Goal: Communication & Community: Share content

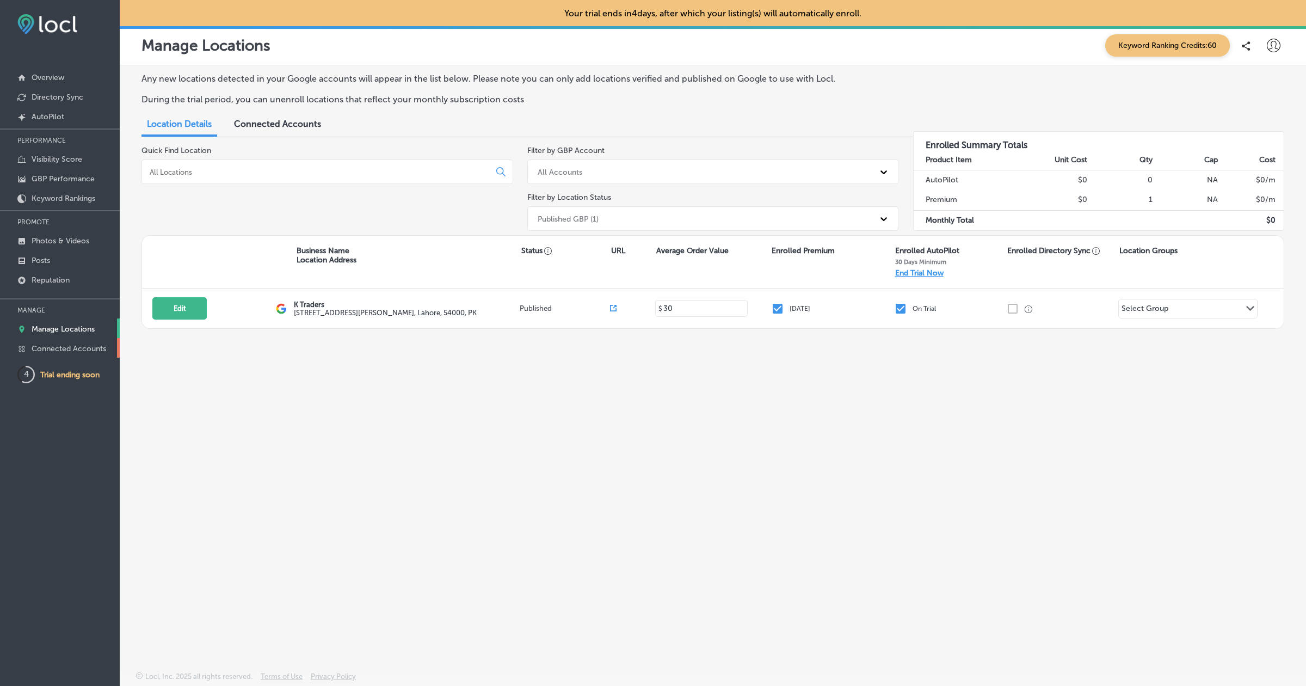
click at [57, 348] on p "Connected Accounts" at bounding box center [69, 348] width 75 height 9
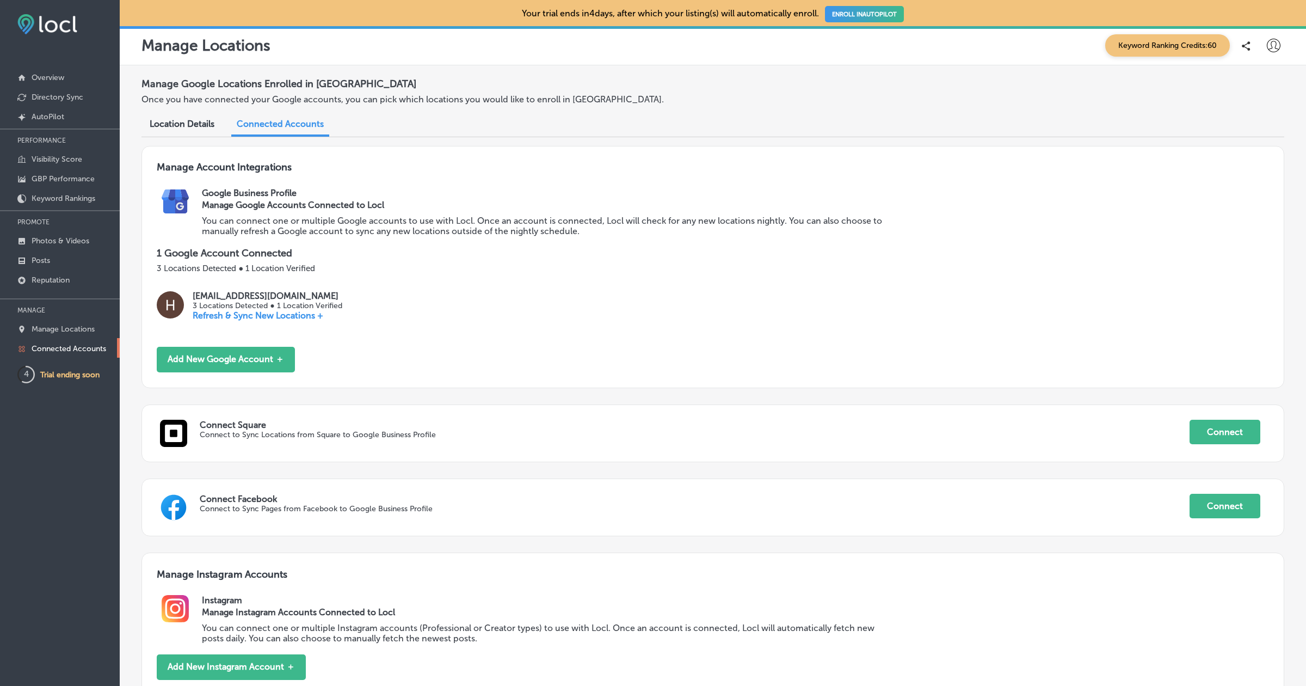
click at [1273, 45] on icon at bounding box center [1274, 46] width 14 height 14
click at [1251, 135] on p "Log Out" at bounding box center [1250, 140] width 33 height 13
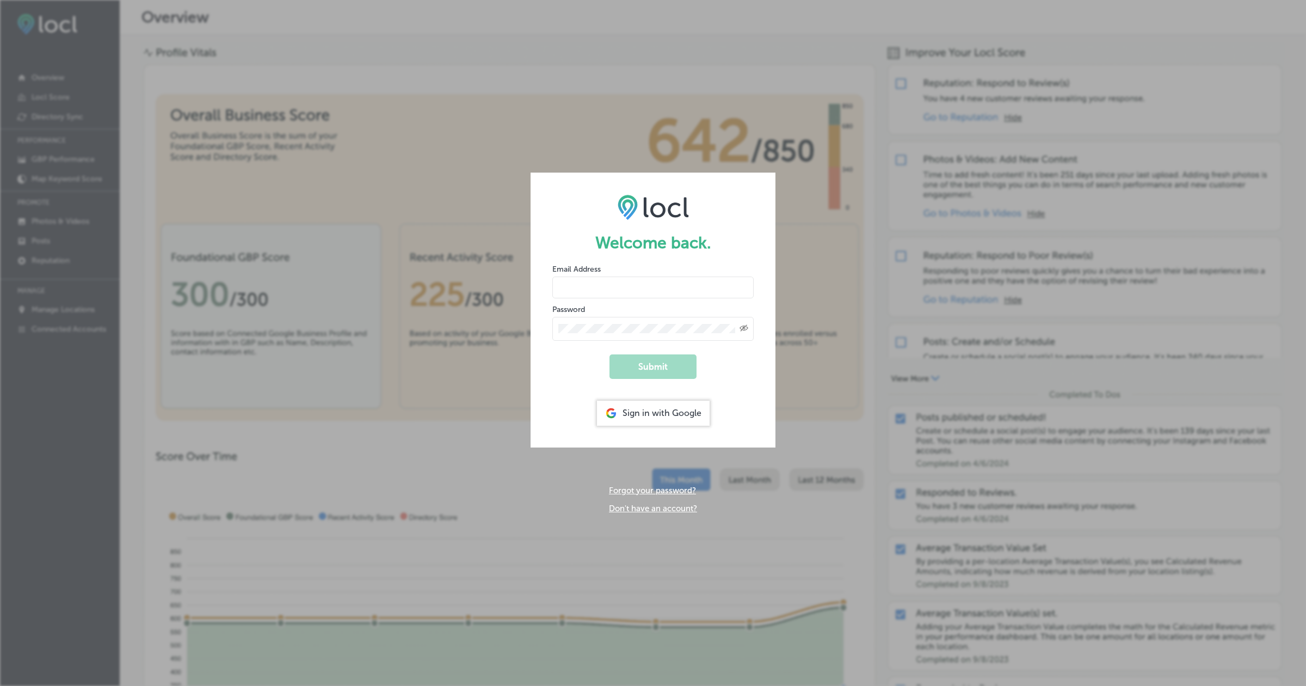
type input "hiratahir.eketchers+test80@gmail.com"
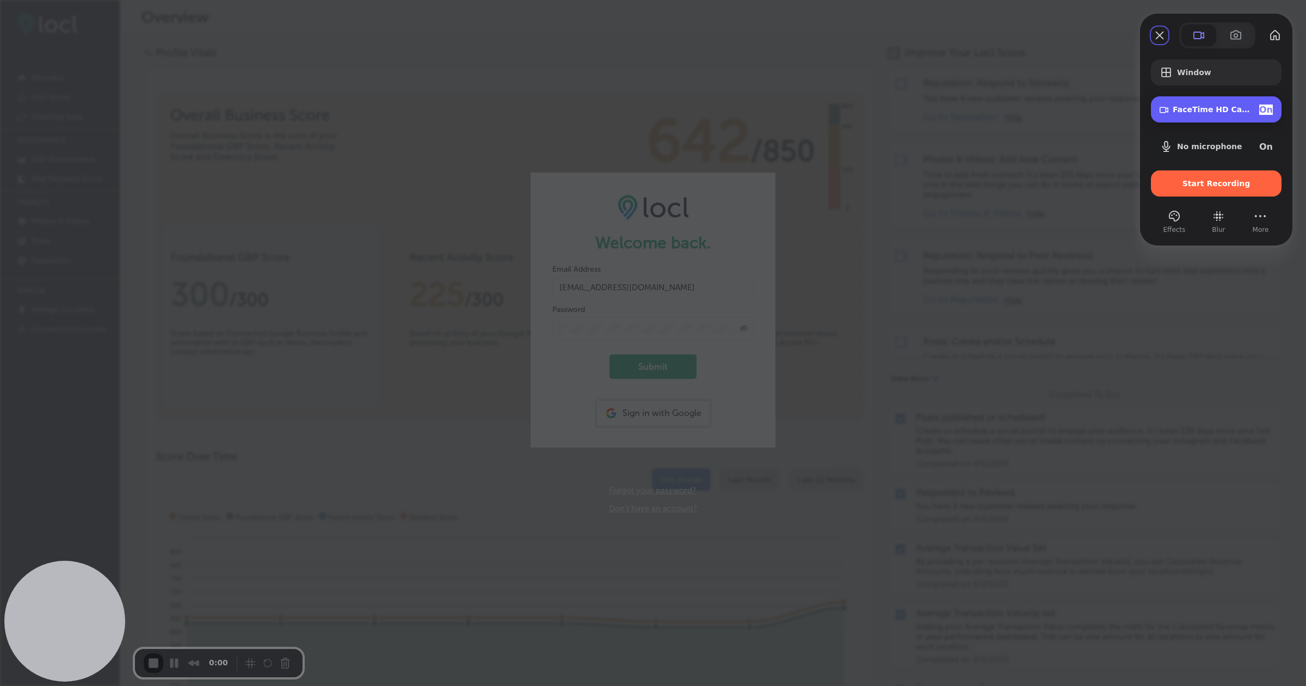
click at [1259, 106] on span "On" at bounding box center [1266, 110] width 14 height 10
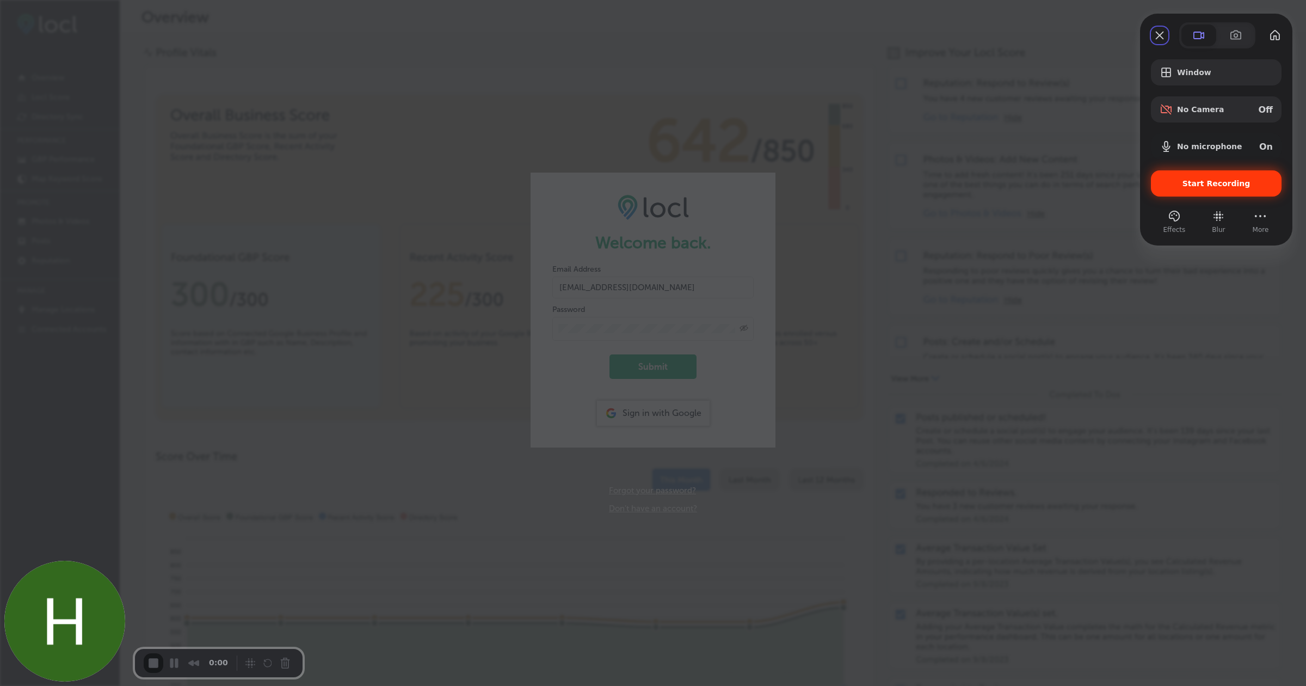
click at [1220, 181] on span "Start Recording" at bounding box center [1217, 183] width 68 height 9
click at [1201, 186] on span "Start Recording" at bounding box center [1217, 183] width 68 height 9
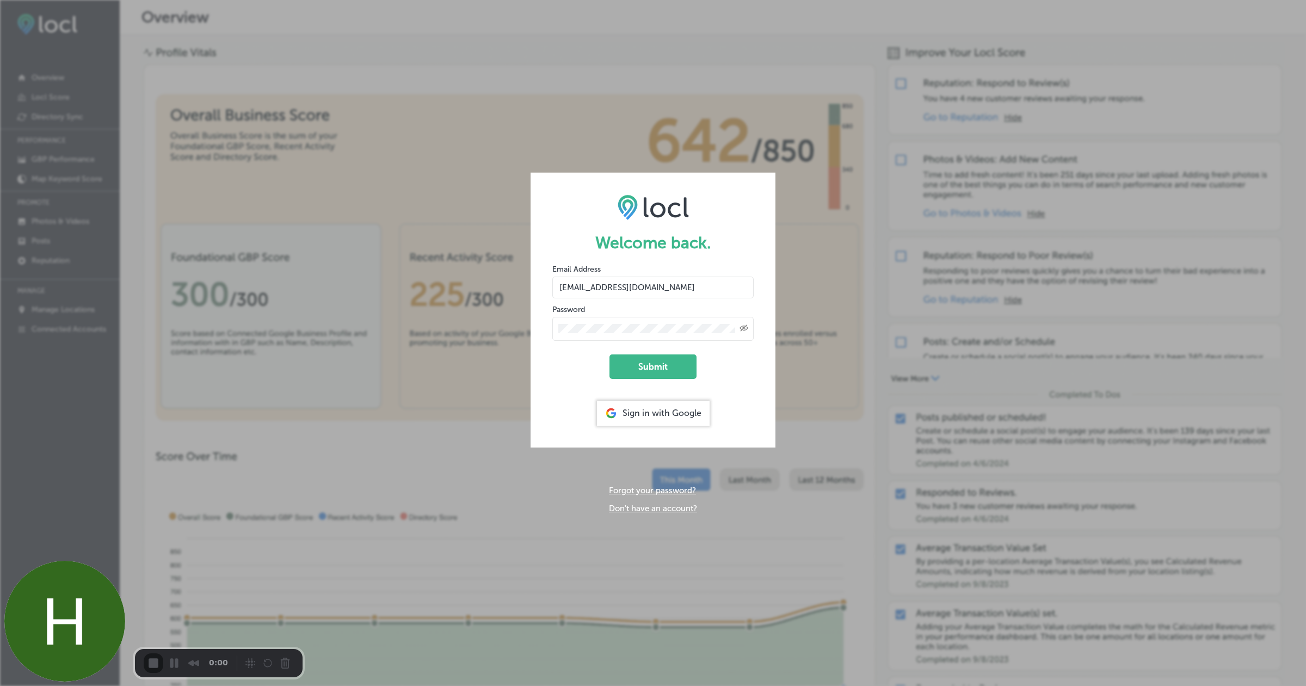
click at [649, 373] on button "Submit" at bounding box center [653, 366] width 87 height 24
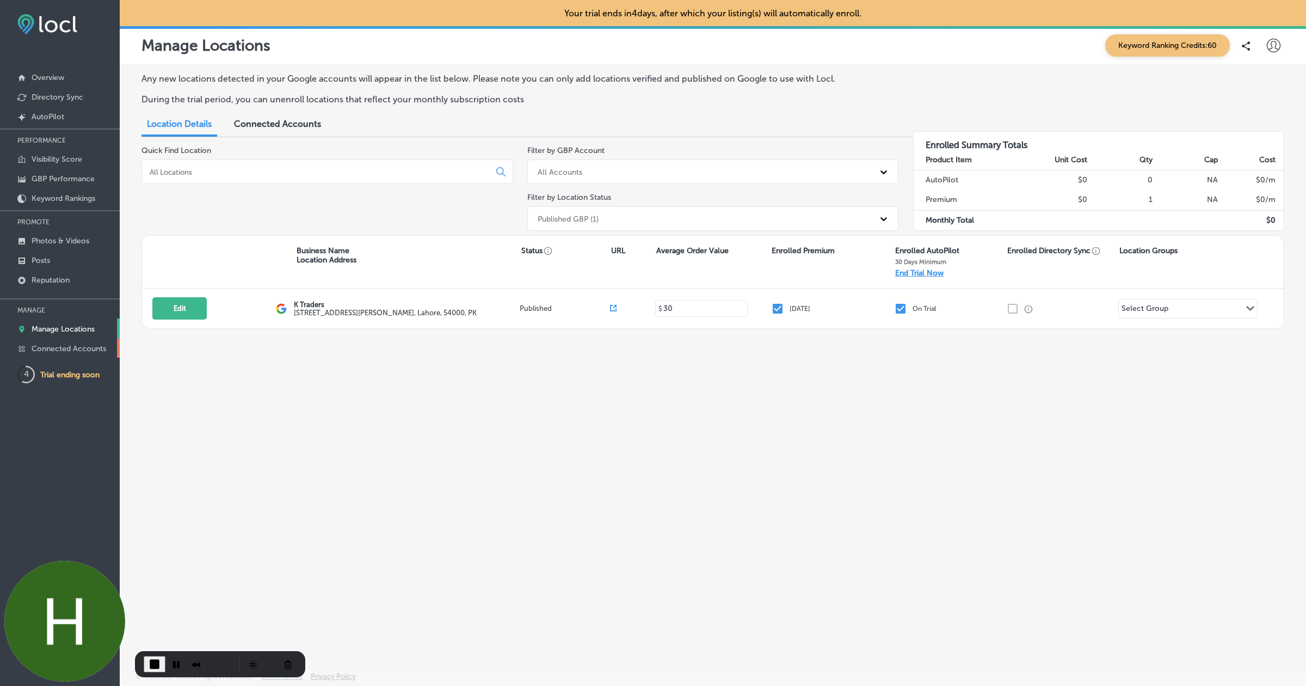
click at [62, 344] on p "Connected Accounts" at bounding box center [69, 348] width 75 height 9
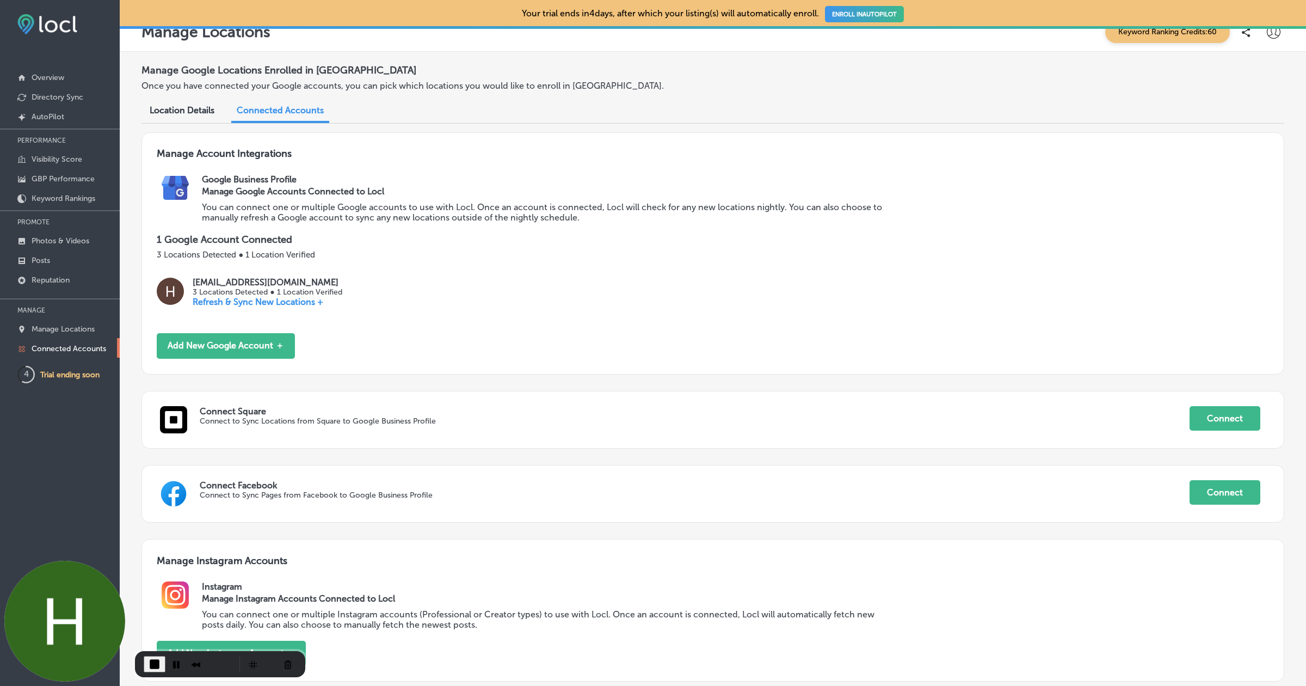
scroll to position [100, 0]
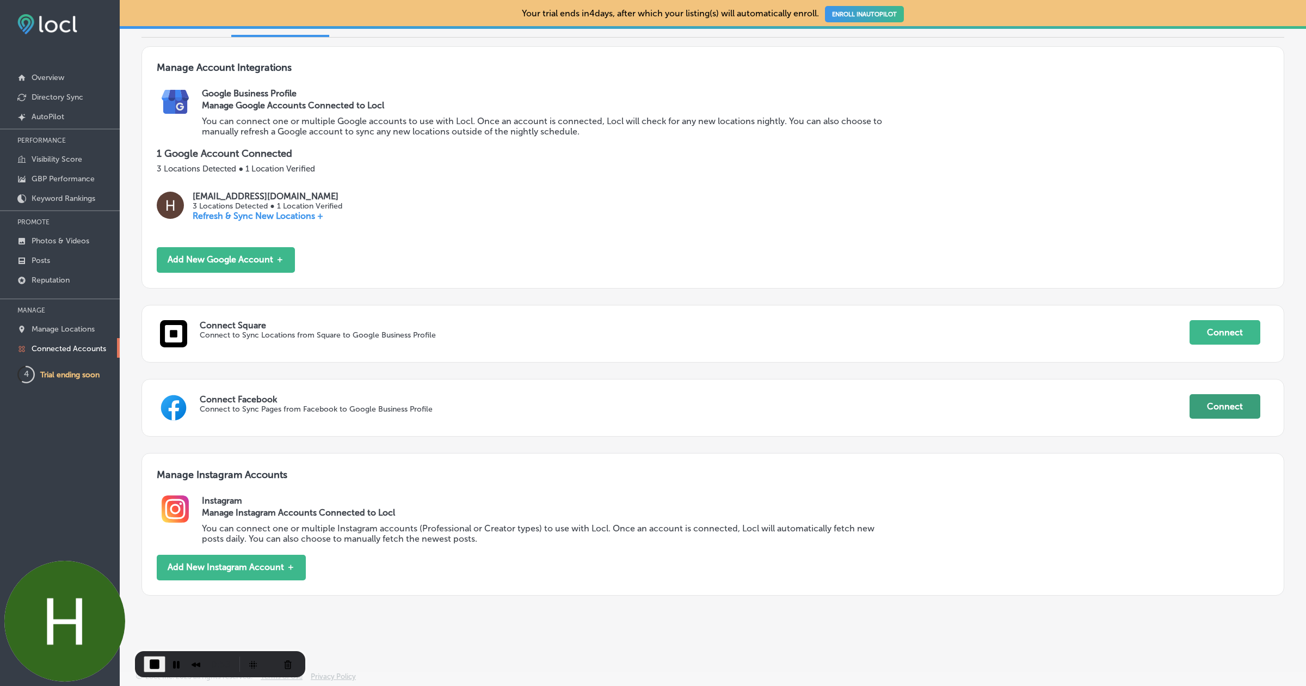
click at [1221, 403] on button "Connect" at bounding box center [1225, 406] width 71 height 24
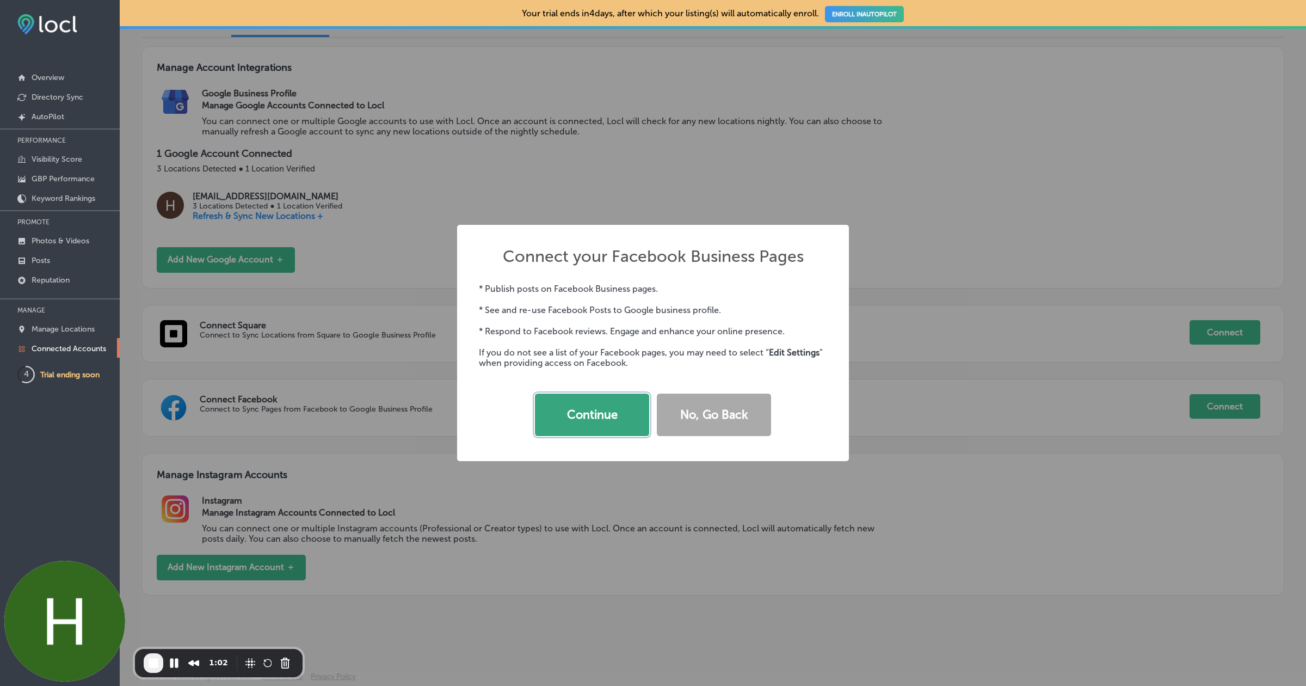
click at [607, 409] on button "Continue" at bounding box center [592, 415] width 114 height 42
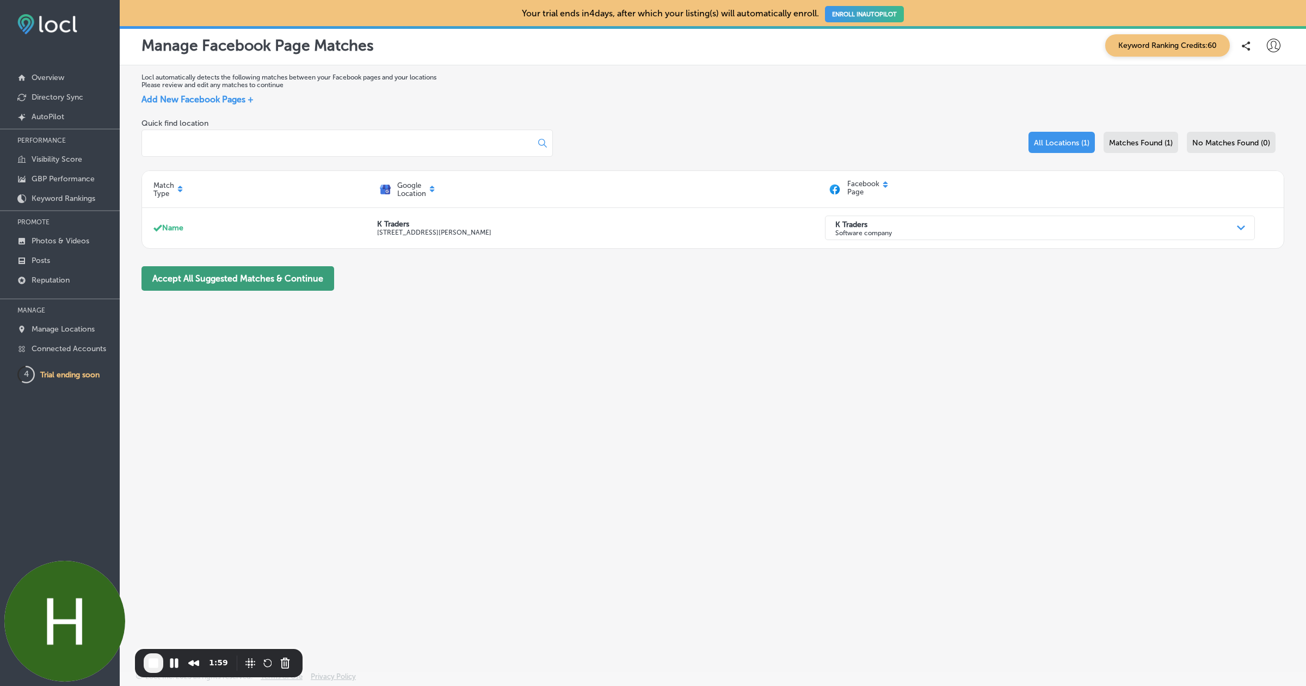
click at [270, 286] on button "Accept All Suggested Matches & Continue" at bounding box center [238, 278] width 193 height 24
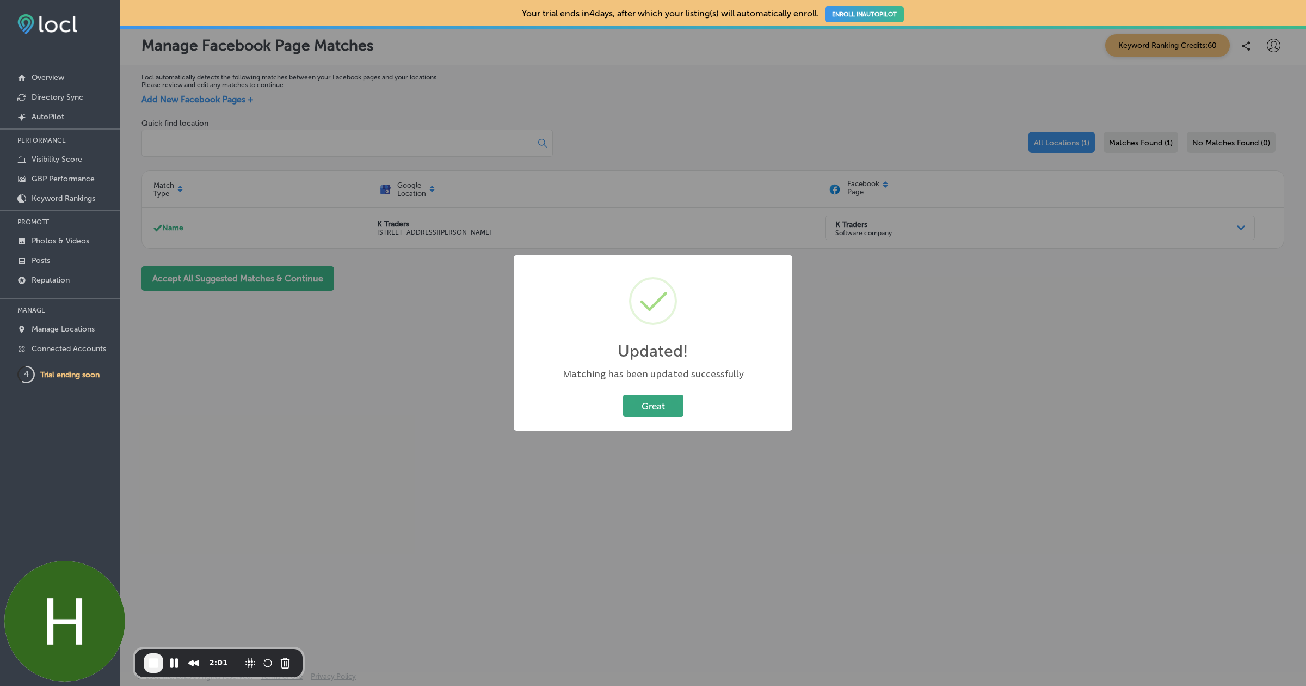
click at [668, 396] on button "Great" at bounding box center [653, 406] width 60 height 22
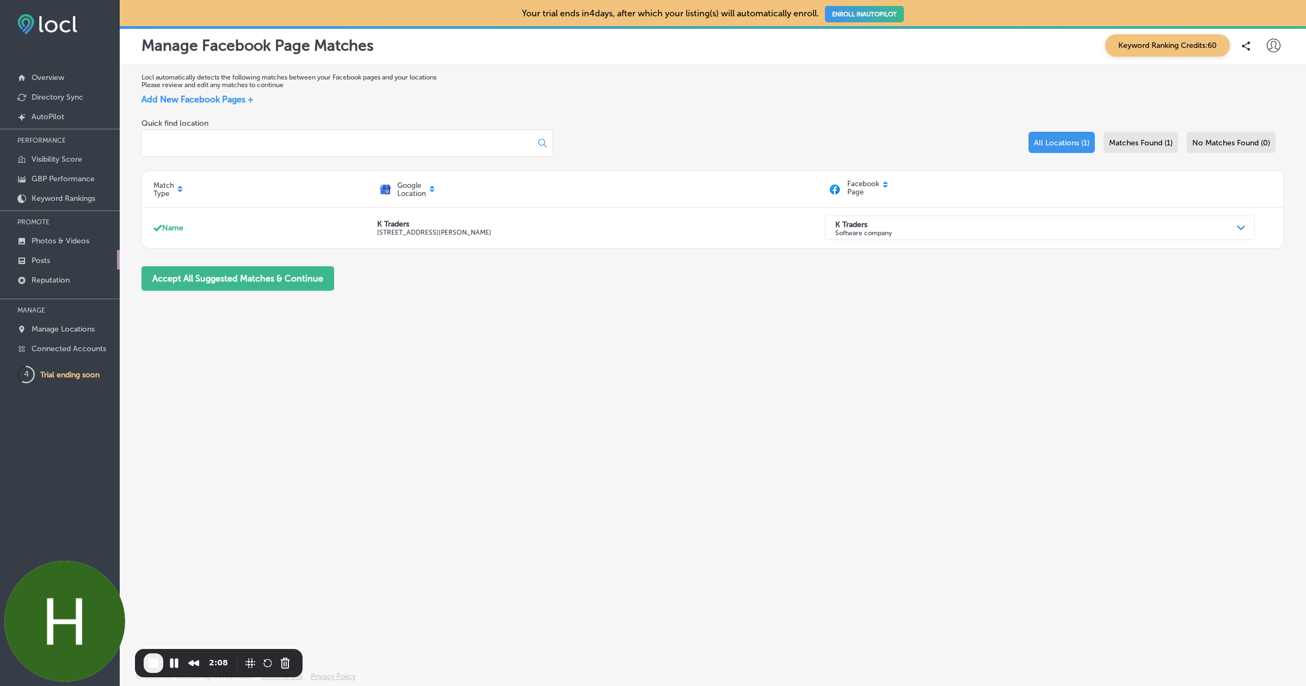
click at [44, 257] on p "Posts" at bounding box center [41, 260] width 19 height 9
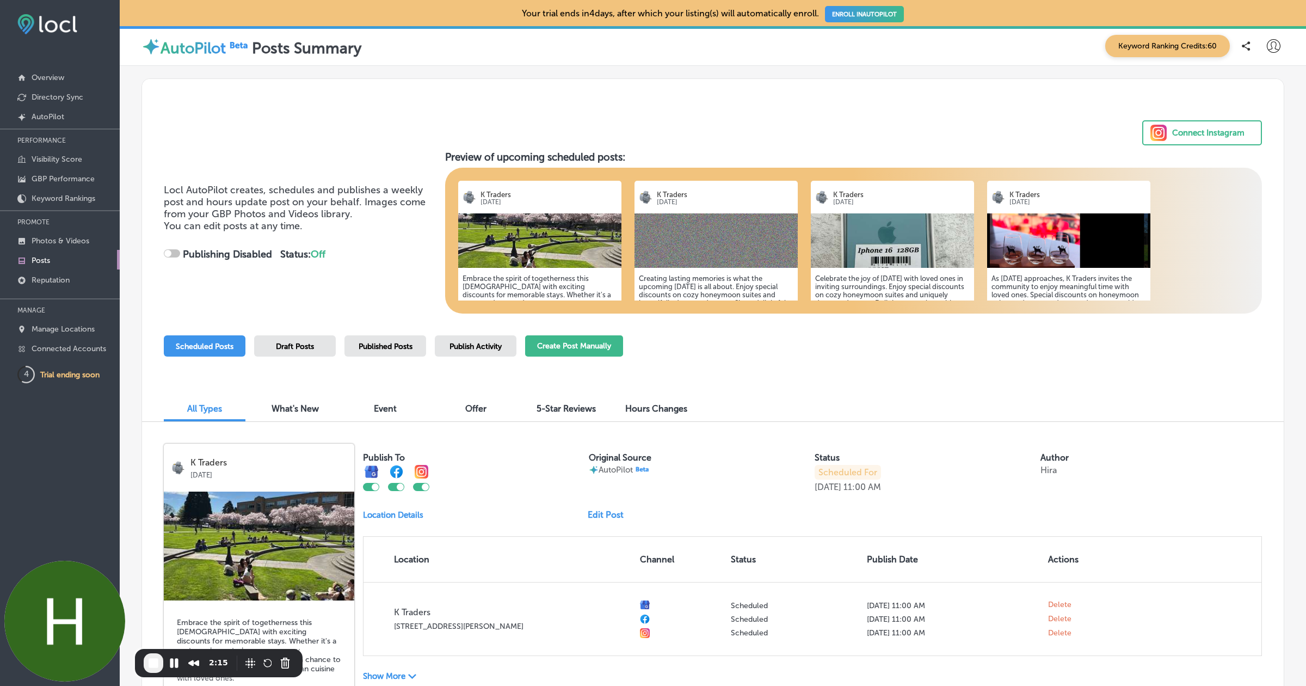
checkbox input "true"
click at [599, 341] on button "Create Post Manually" at bounding box center [574, 345] width 98 height 21
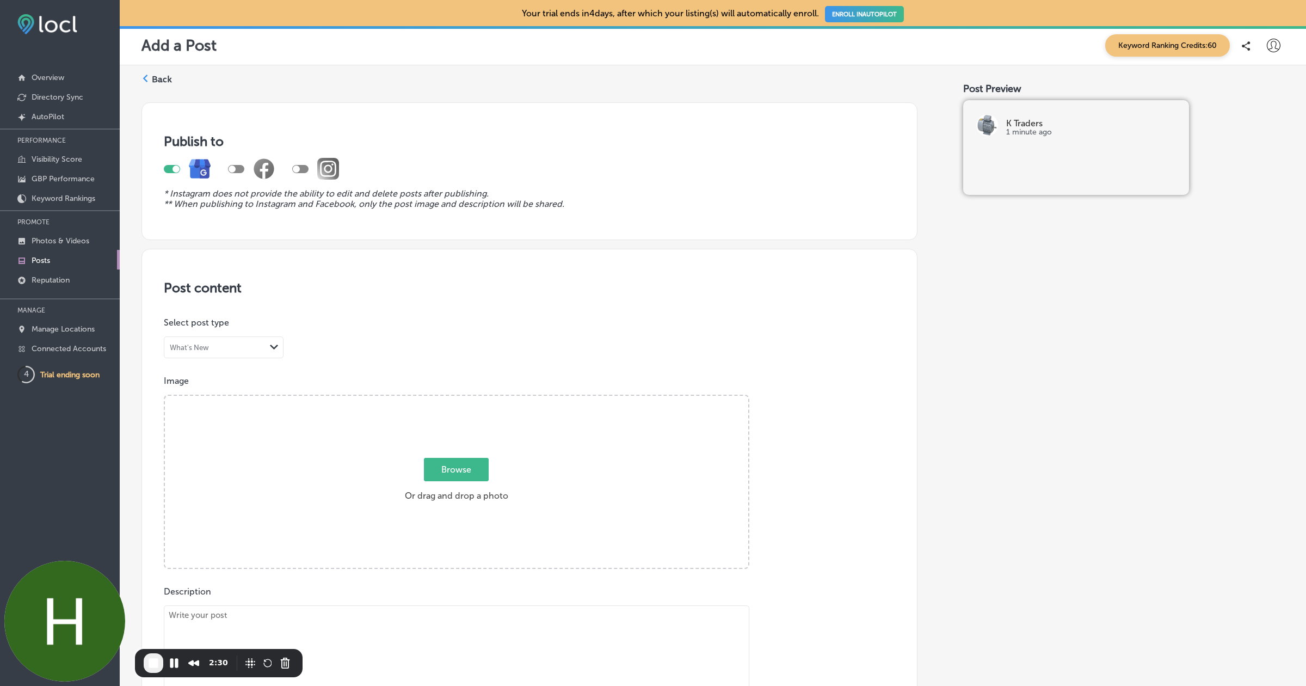
click at [238, 165] on div at bounding box center [236, 169] width 16 height 8
checkbox input "true"
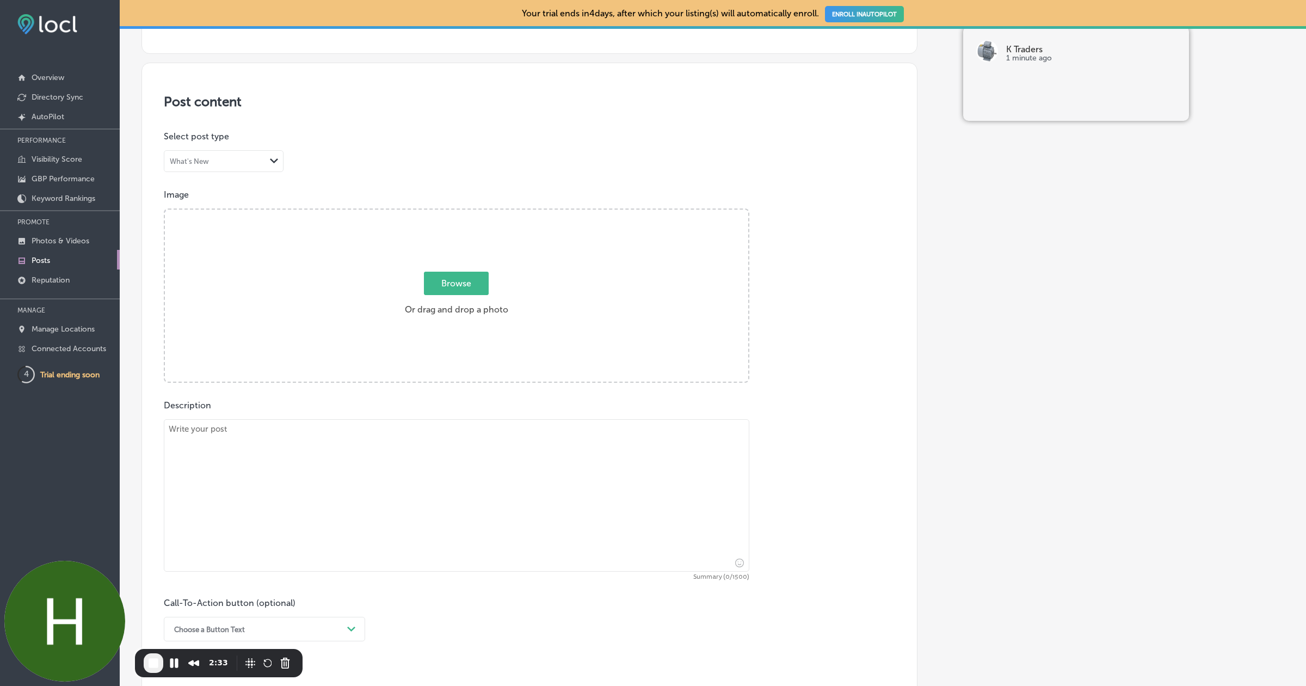
scroll to position [188, 0]
click at [461, 285] on span "Browse" at bounding box center [456, 281] width 65 height 23
click at [461, 211] on input "Browse Or drag and drop a photo" at bounding box center [456, 209] width 583 height 3
type input "C:\fakepath\9e2fbb31-902a-446c-89b7-d5581c84bc56tree-736885_1280.jpg"
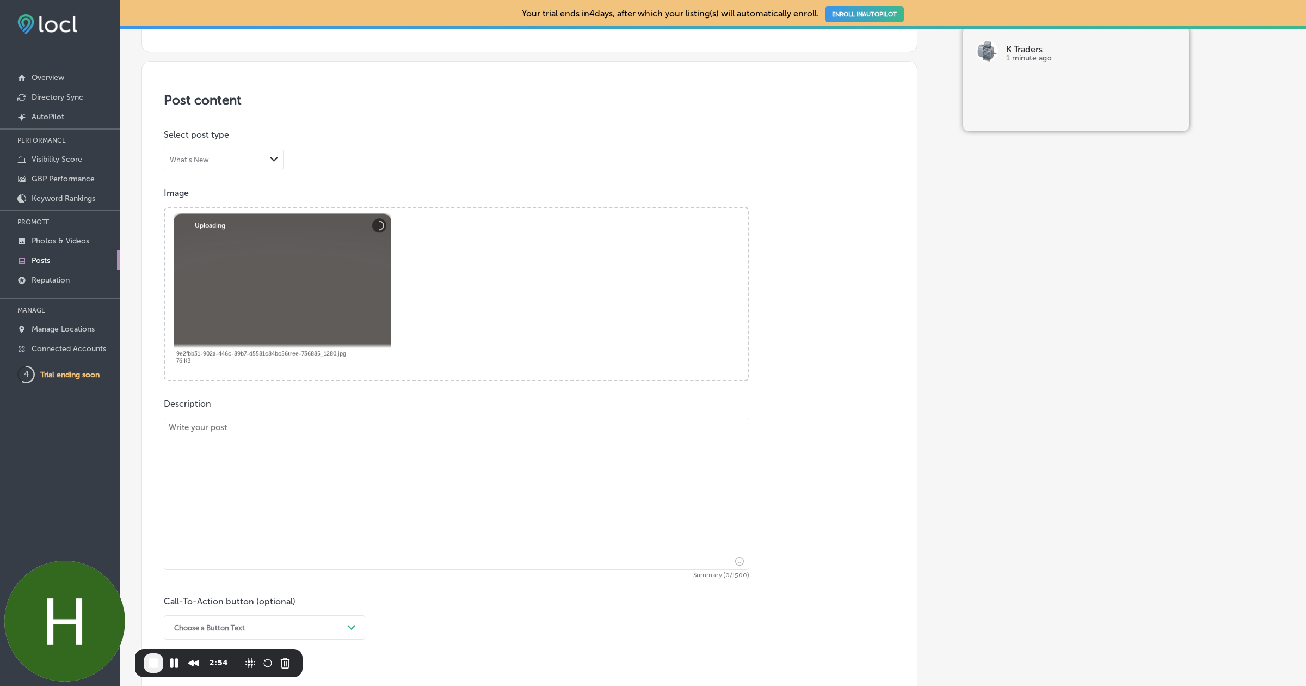
scroll to position [341, 0]
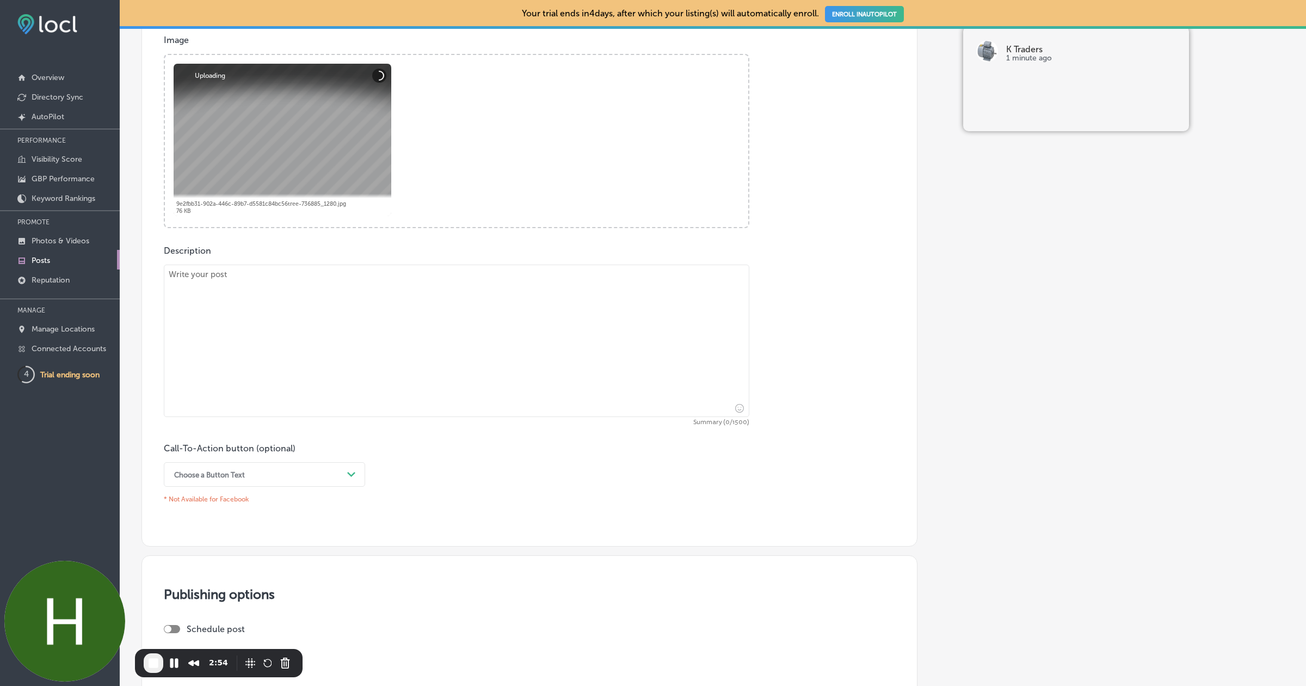
click at [281, 306] on textarea at bounding box center [457, 341] width 586 height 152
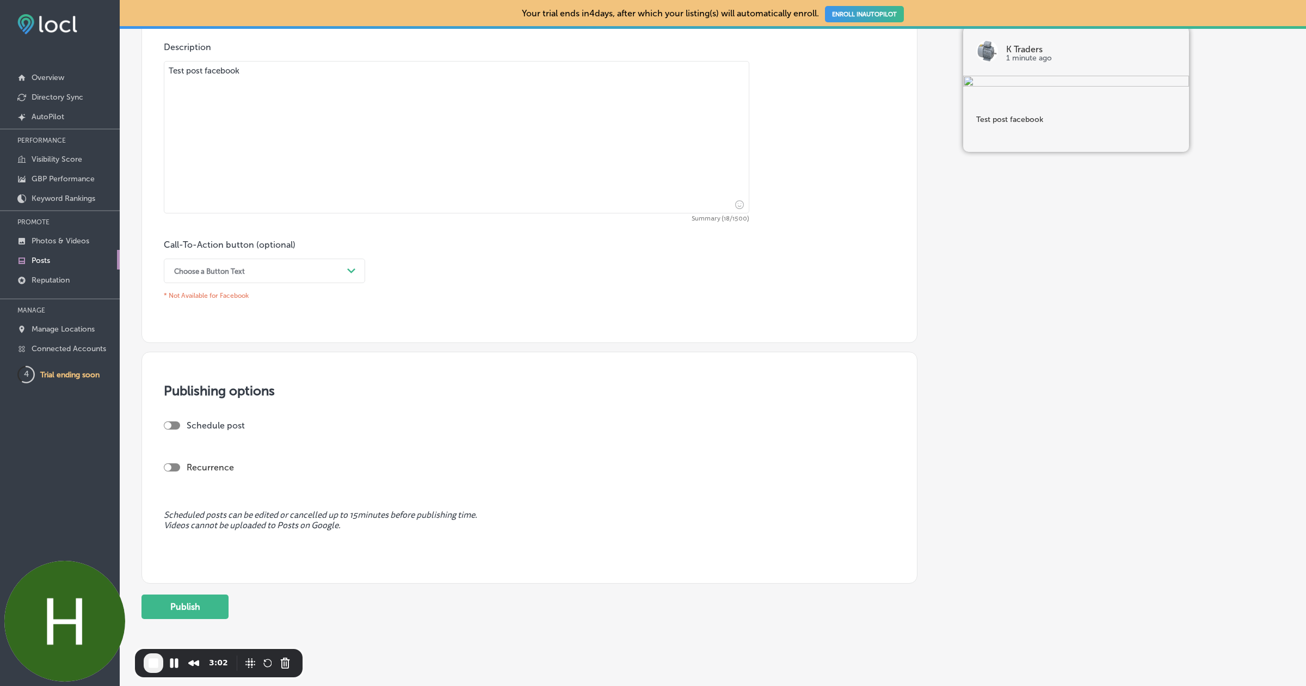
scroll to position [562, 0]
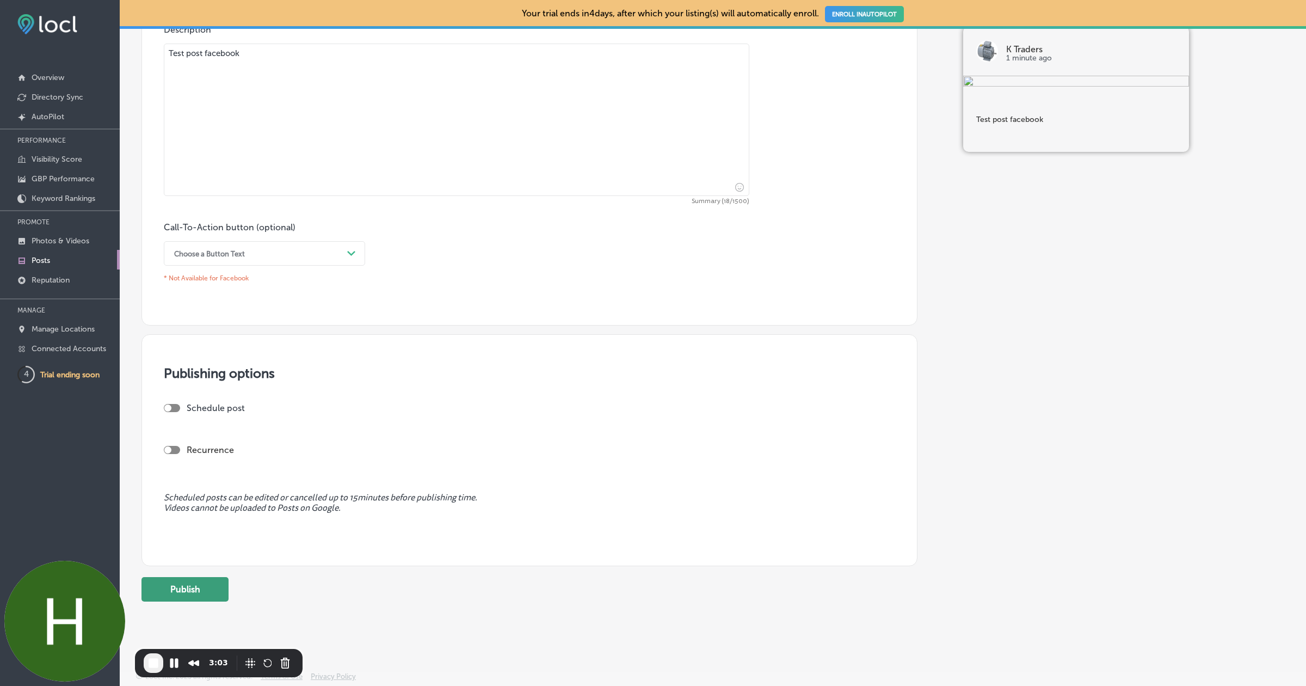
type textarea "Test post facebook"
click at [190, 586] on button "Publish" at bounding box center [185, 589] width 87 height 24
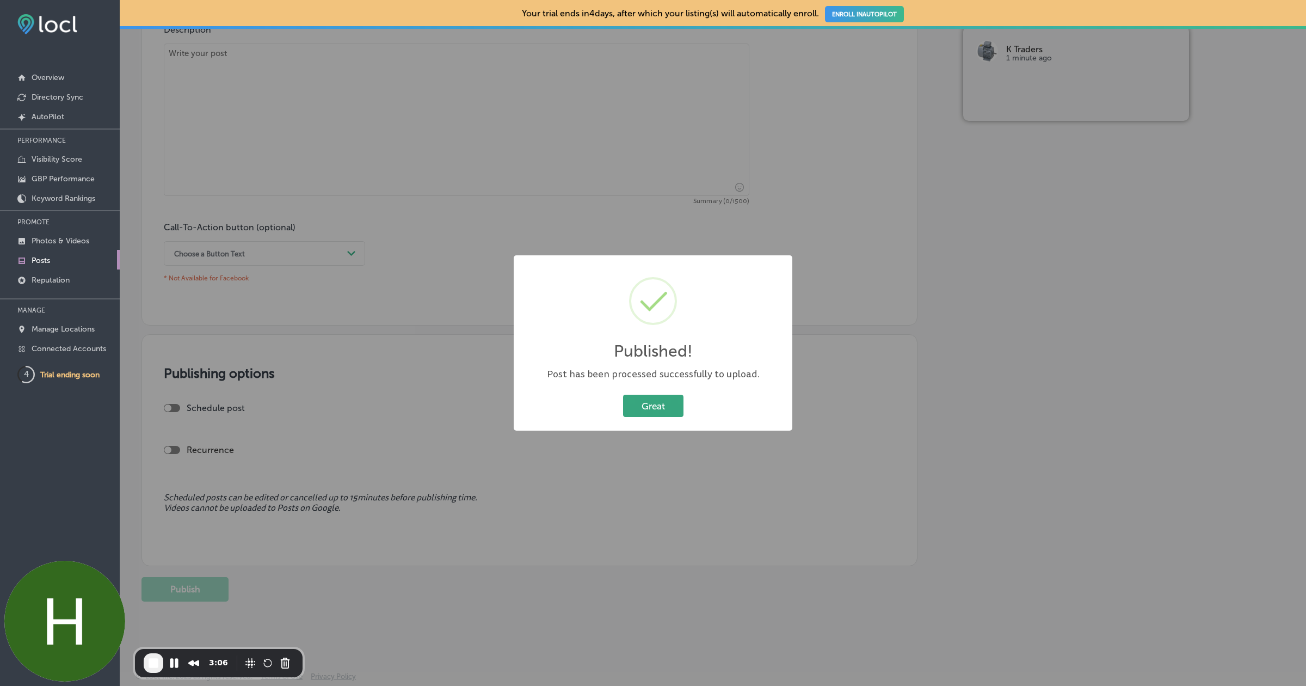
click at [638, 402] on button "Great" at bounding box center [653, 406] width 60 height 22
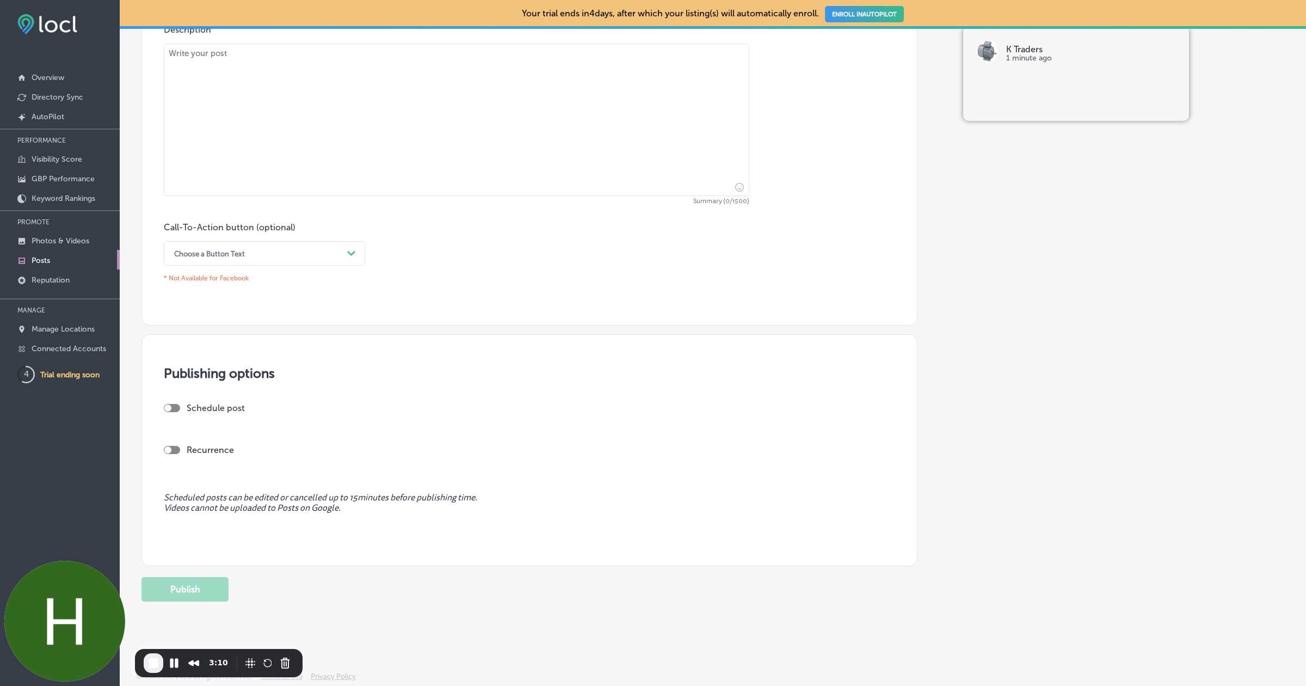
click at [48, 257] on p "Posts" at bounding box center [41, 260] width 19 height 9
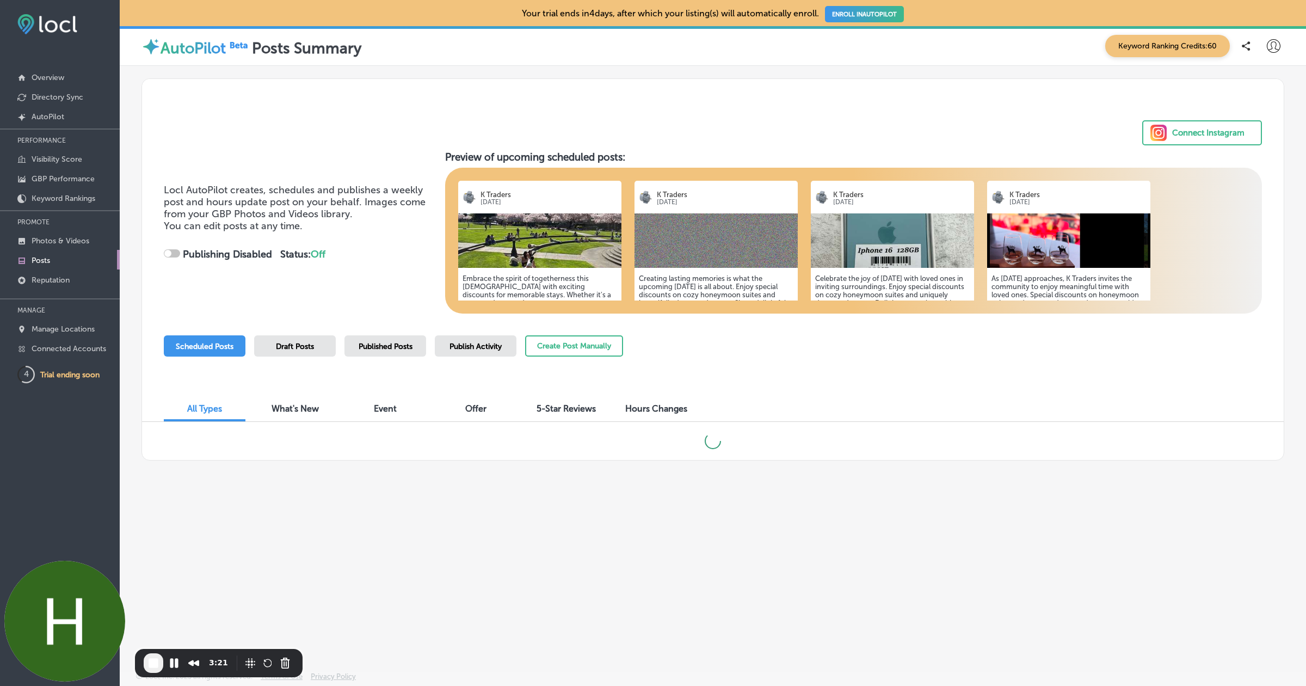
checkbox input "true"
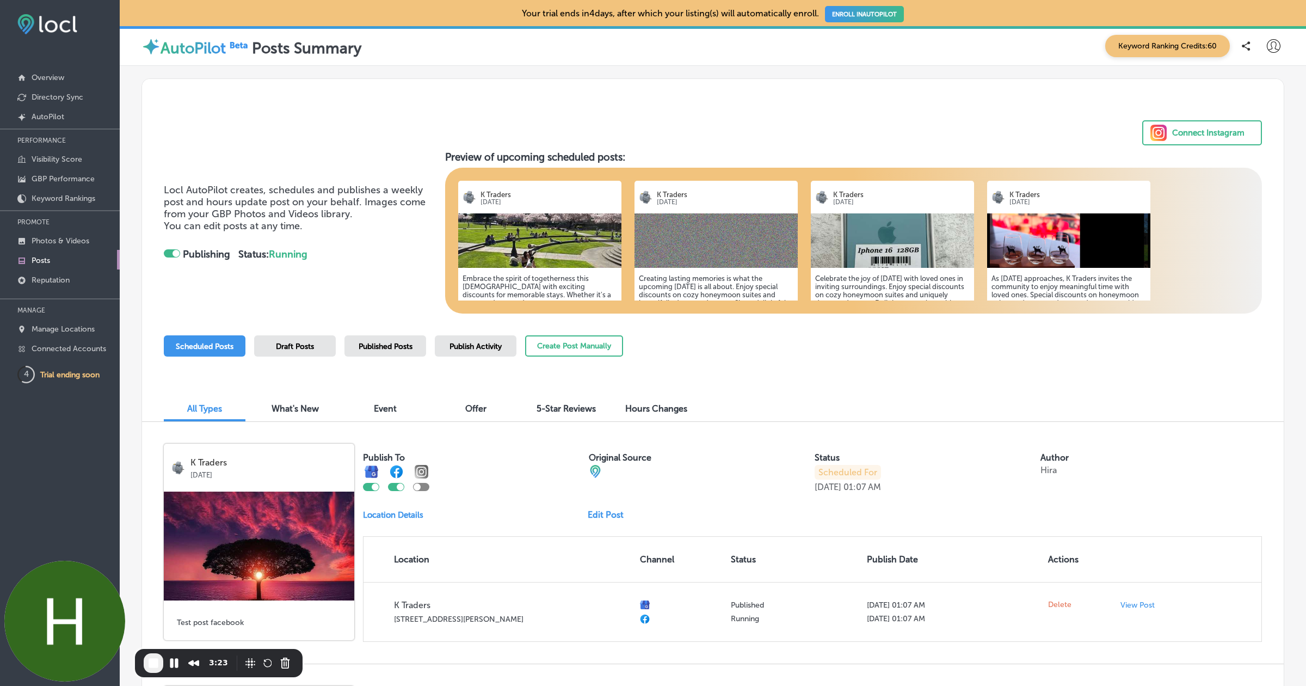
scroll to position [113, 0]
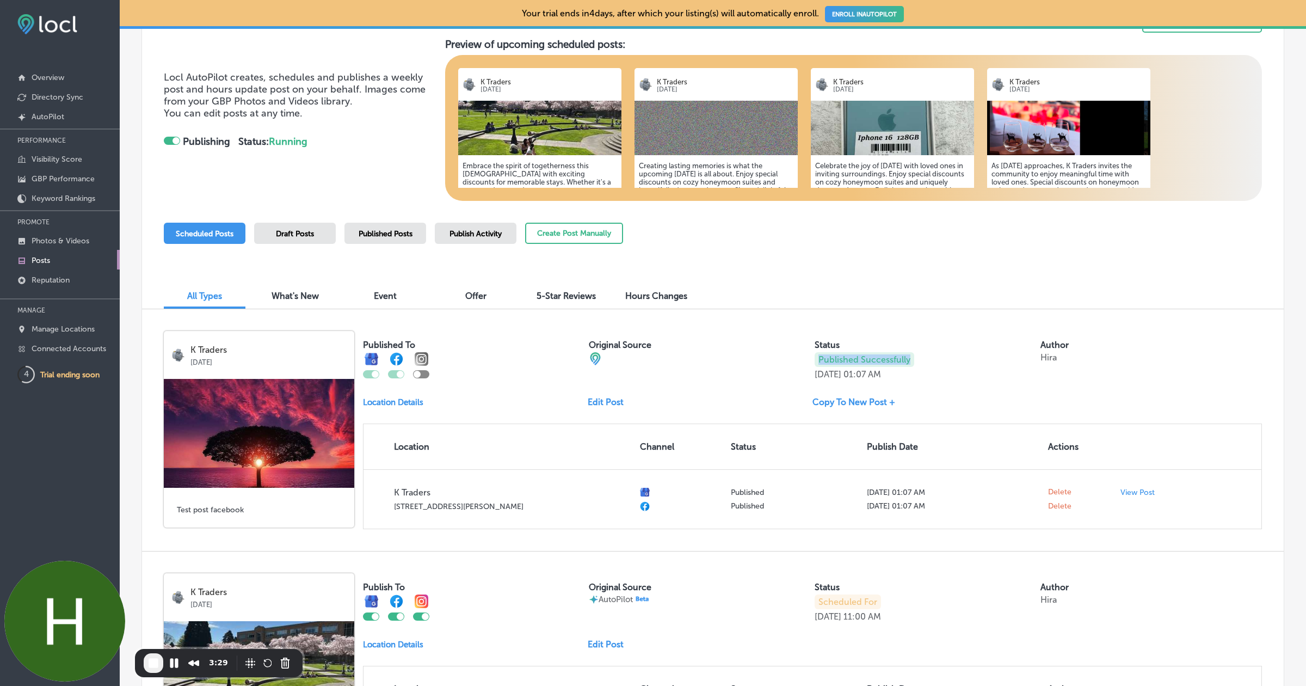
drag, startPoint x: 817, startPoint y: 358, endPoint x: 945, endPoint y: 359, distance: 127.9
click at [945, 360] on div "Published Successfully [DATE] 01:07 AM" at bounding box center [926, 365] width 222 height 27
click at [905, 359] on p "Published Successfully" at bounding box center [865, 359] width 100 height 15
click at [405, 235] on span "Published Posts" at bounding box center [386, 233] width 54 height 9
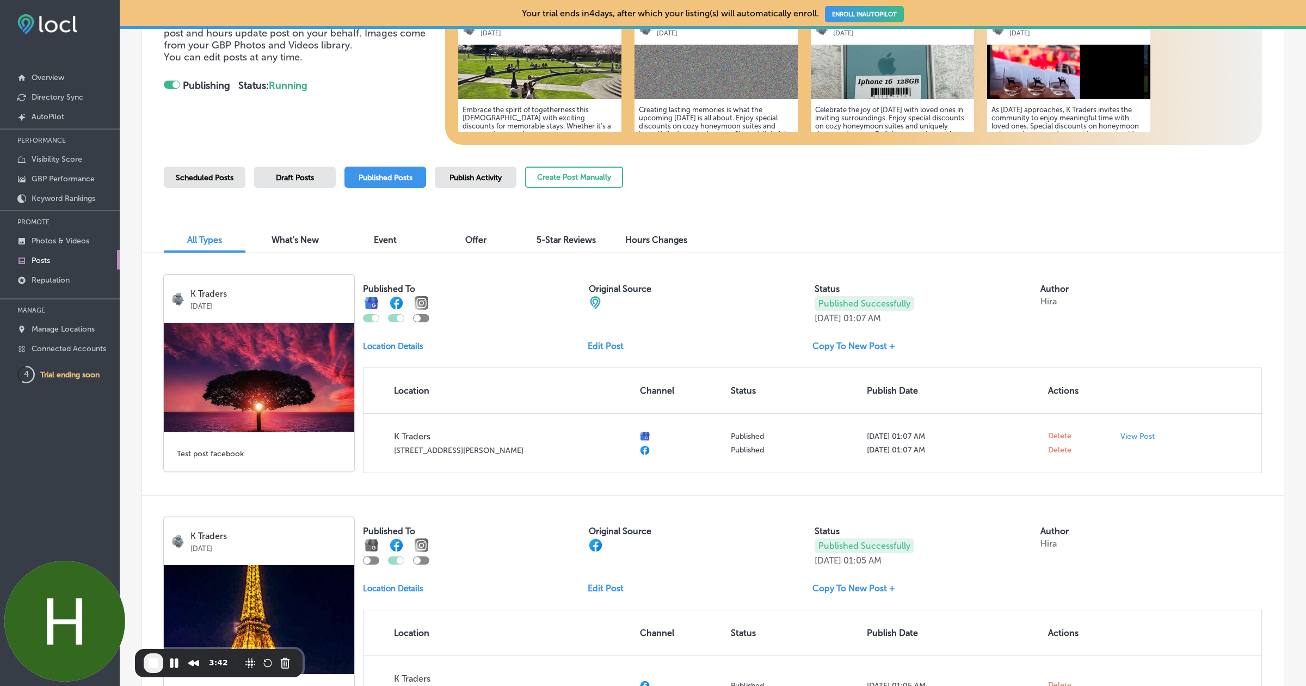
scroll to position [171, 0]
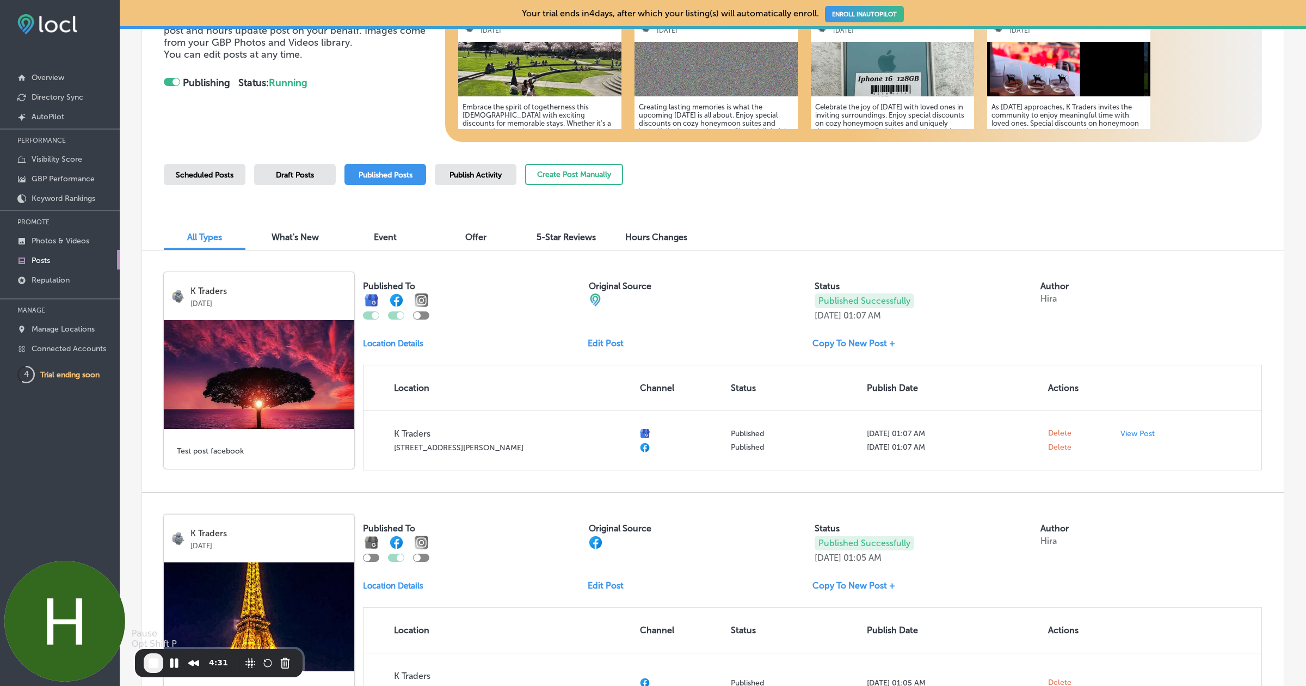
click at [158, 661] on span "End Recording" at bounding box center [153, 662] width 13 height 13
